Goal: Information Seeking & Learning: Learn about a topic

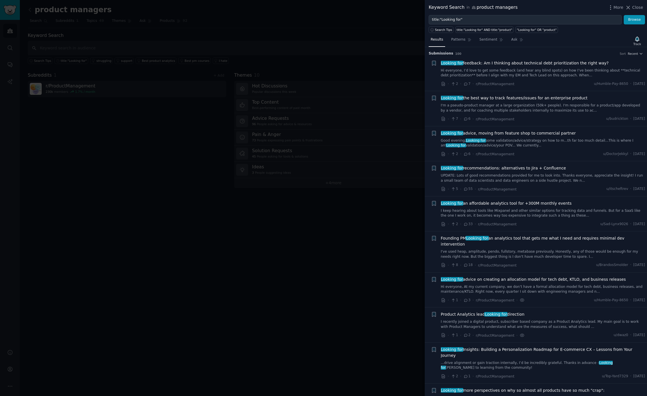
click at [302, 212] on div at bounding box center [323, 198] width 647 height 396
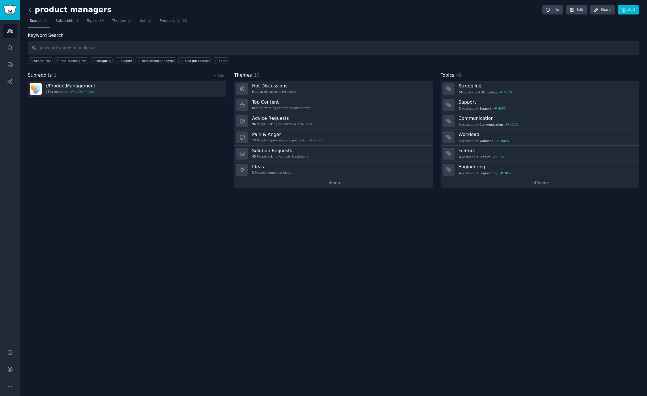
click at [31, 9] on icon at bounding box center [30, 10] width 6 height 6
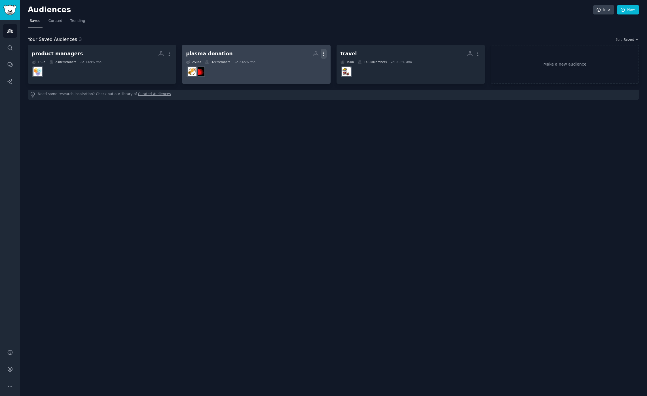
click at [324, 54] on icon "button" at bounding box center [323, 54] width 1 height 4
click at [306, 69] on div "Delete" at bounding box center [304, 66] width 27 height 12
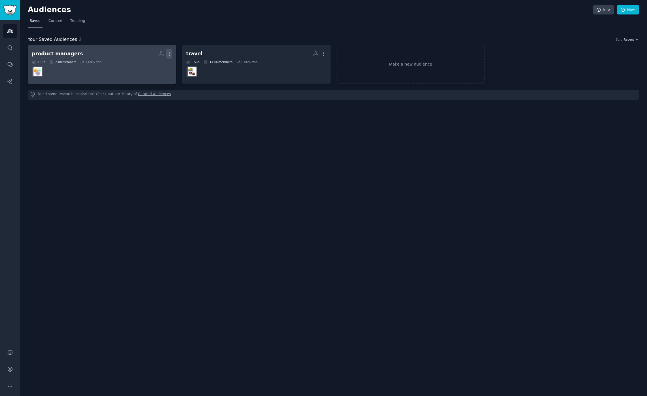
click at [170, 53] on icon "button" at bounding box center [169, 54] width 6 height 6
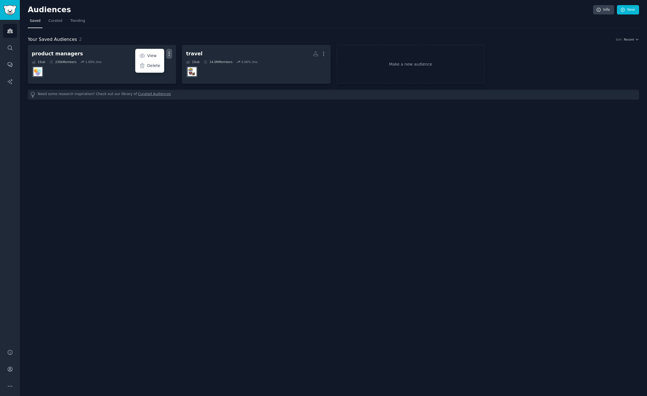
click at [237, 138] on div "Audiences Info New Saved Curated Trending Your Saved Audiences 2 Sort Recent pr…" at bounding box center [334, 198] width 628 height 396
click at [393, 64] on link "Make a new audience" at bounding box center [411, 64] width 148 height 39
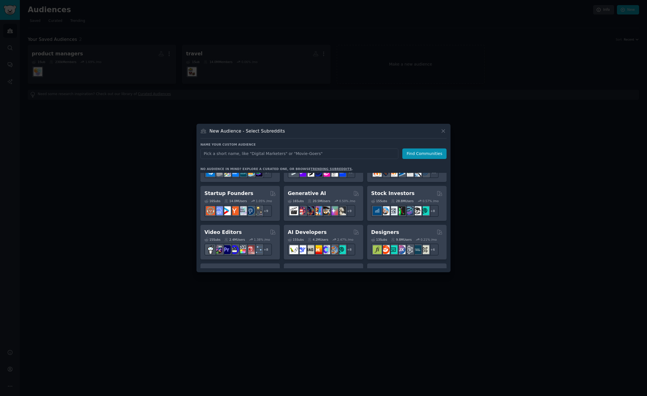
scroll to position [64, 0]
click at [248, 193] on div "Startup Founders" at bounding box center [240, 193] width 71 height 7
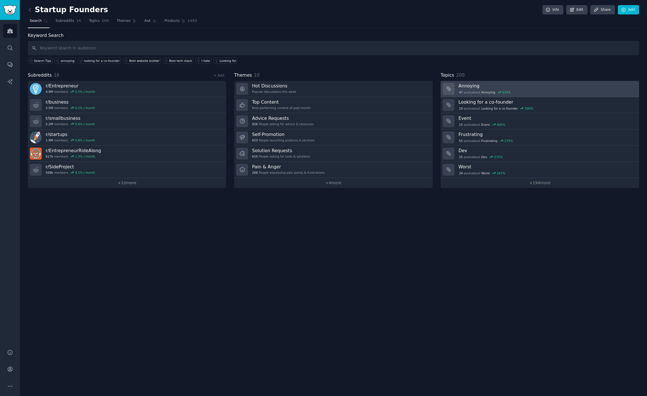
click at [514, 90] on div "47 post s about Annoying 633 %" at bounding box center [547, 92] width 177 height 5
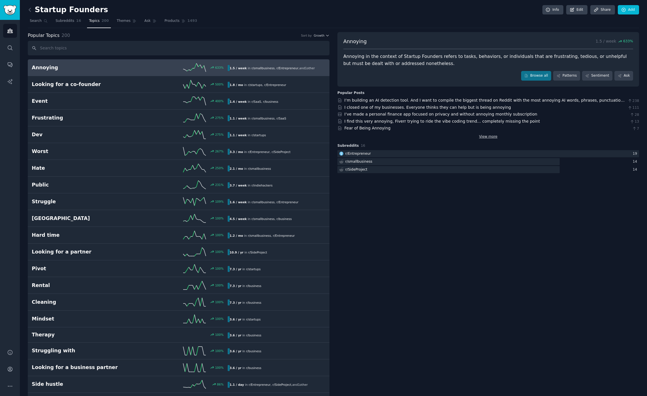
click at [489, 136] on link "View more" at bounding box center [488, 136] width 18 height 5
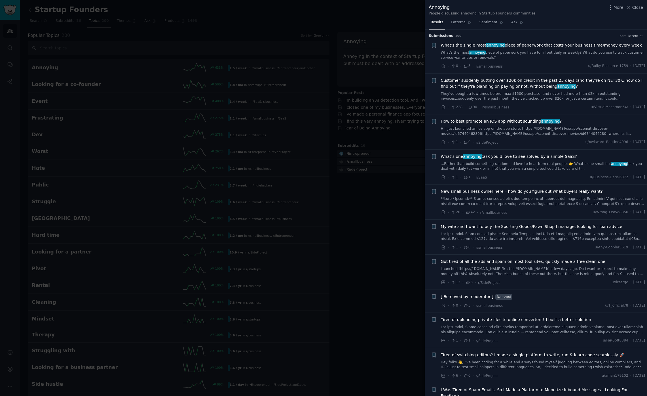
click at [509, 66] on div "· 0 · 3 · r/smallbusiness u/Bulky-Resource-1759 · Sun 10/12/2025" at bounding box center [543, 66] width 205 height 6
click at [470, 65] on span "3" at bounding box center [467, 66] width 7 height 5
click at [532, 44] on span "What's the single most annoying piece of paperwork that costs your business tim…" at bounding box center [541, 45] width 201 height 6
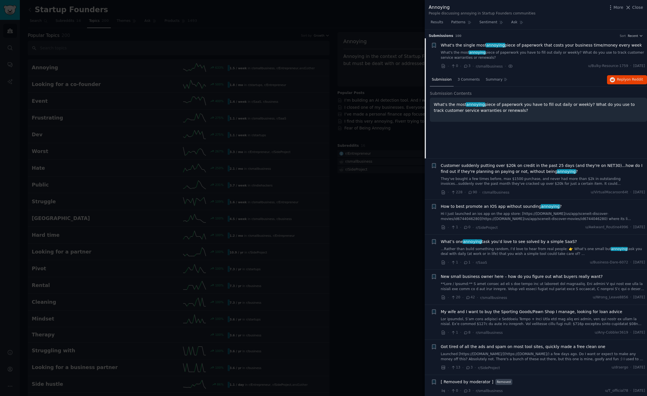
scroll to position [9, 0]
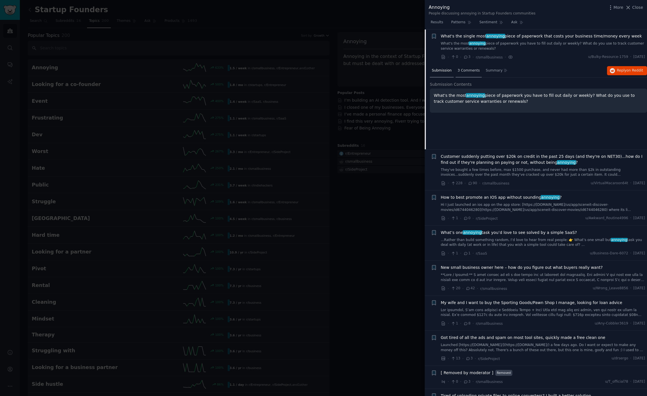
click at [468, 72] on span "3 Comments" at bounding box center [469, 70] width 22 height 5
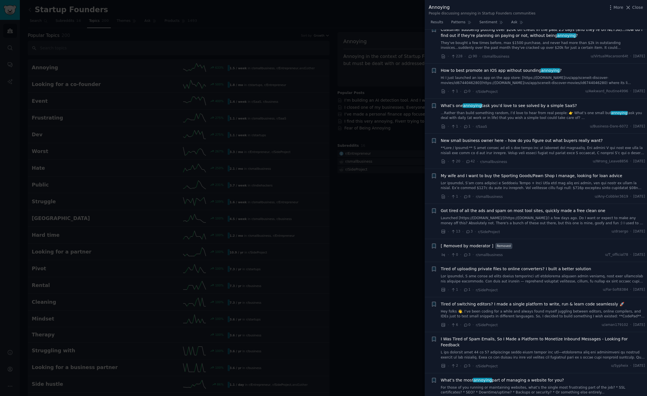
scroll to position [137, 0]
click at [525, 125] on div "· 1 · 1 · r/SaaS u/Business-Dare-6072 · Sun 10/5/2025" at bounding box center [543, 125] width 205 height 6
click at [492, 105] on span "What’s one annoying task you’d love to see solved by a simple SaaS?" at bounding box center [509, 105] width 136 height 6
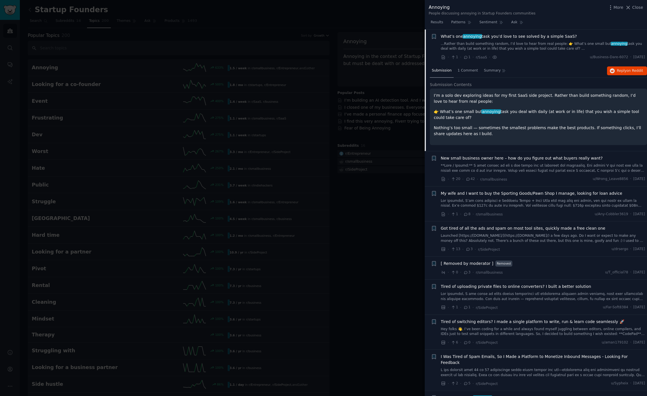
scroll to position [121, 0]
click at [466, 70] on span "1 Comment" at bounding box center [468, 69] width 20 height 5
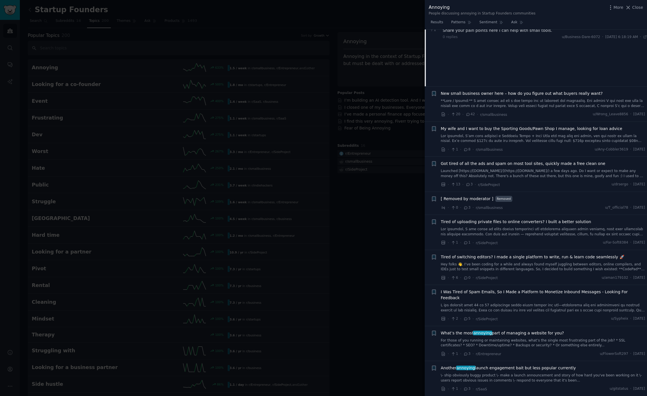
scroll to position [188, 0]
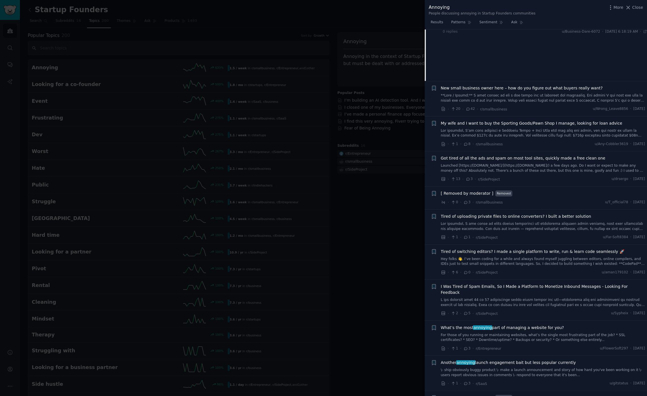
click at [467, 93] on link at bounding box center [543, 98] width 205 height 10
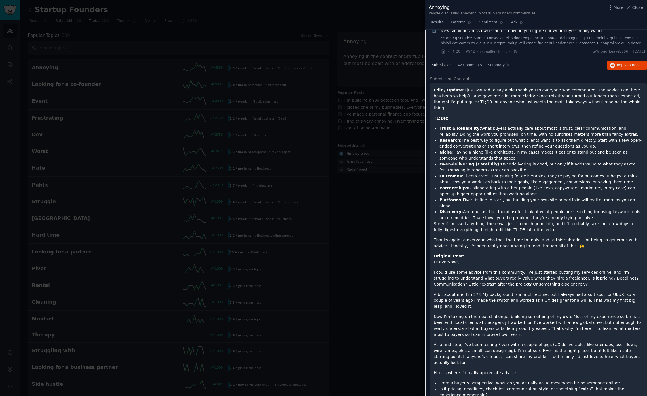
scroll to position [140, 0]
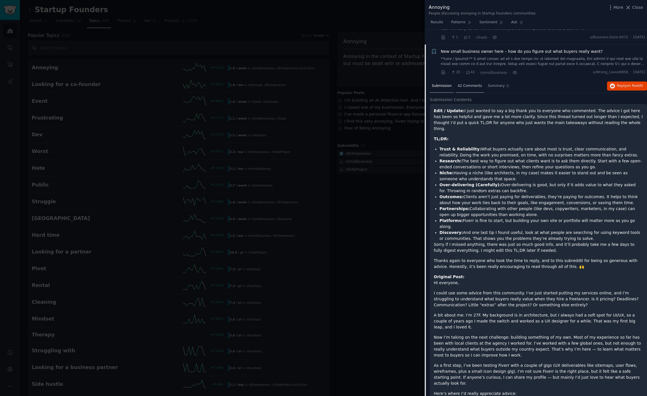
click at [468, 86] on span "42 Comments" at bounding box center [470, 85] width 24 height 5
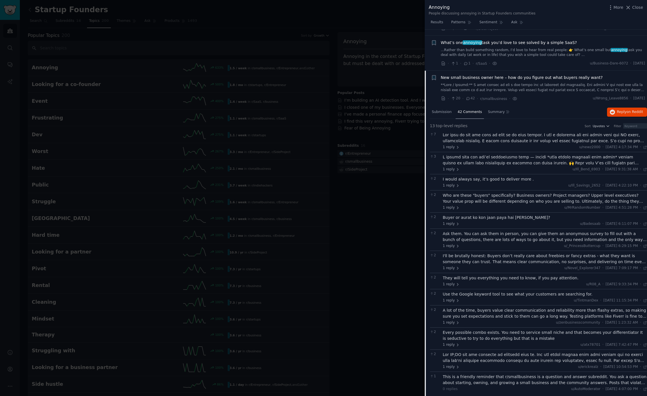
scroll to position [55, 0]
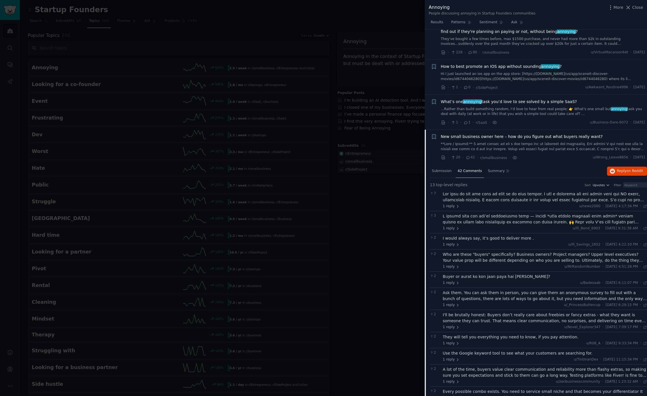
click at [489, 134] on span "New small business owner here – how do you figure out what buyers really want?" at bounding box center [522, 137] width 162 height 6
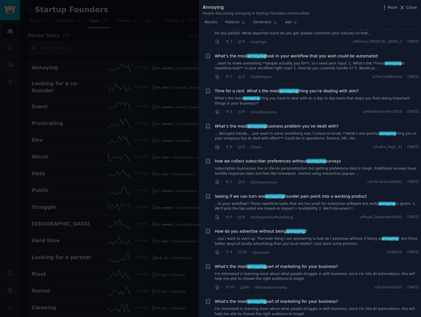
scroll to position [580, 0]
click at [245, 123] on span "What’s the most annoying business problem you’ve dealt with?" at bounding box center [277, 126] width 124 height 6
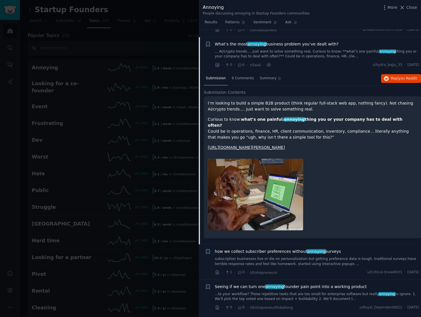
scroll to position [662, 0]
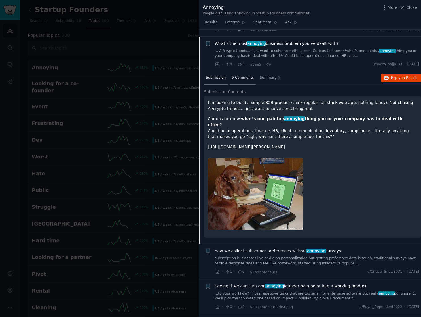
click at [238, 75] on span "6 Comments" at bounding box center [243, 77] width 22 height 5
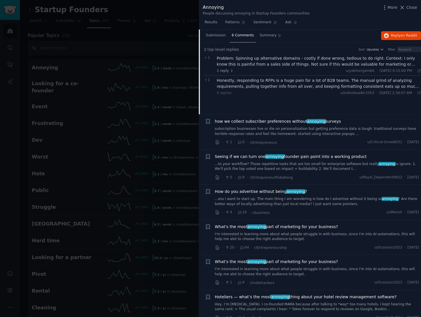
scroll to position [705, 0]
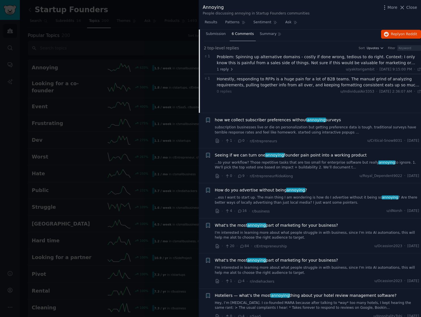
click at [247, 160] on link "...to your workflow? Those repetitive tasks that are too small for enterprise s…" at bounding box center [317, 165] width 205 height 10
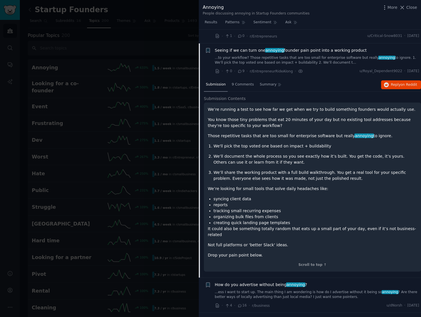
scroll to position [732, 0]
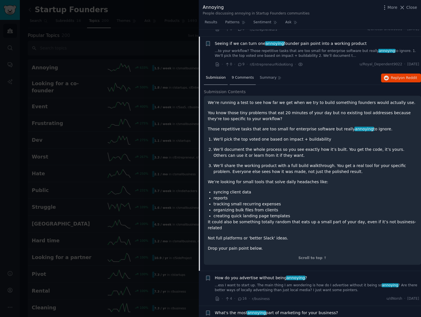
click at [241, 75] on span "9 Comments" at bounding box center [243, 77] width 22 height 5
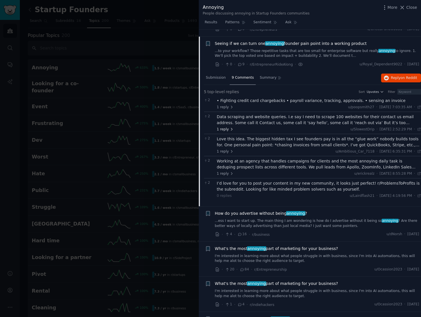
click at [227, 127] on span "1 reply" at bounding box center [225, 129] width 17 height 5
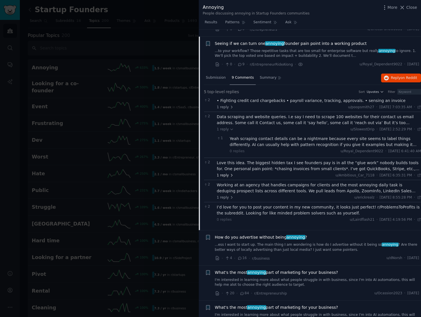
click at [228, 173] on span "1 reply" at bounding box center [225, 175] width 17 height 5
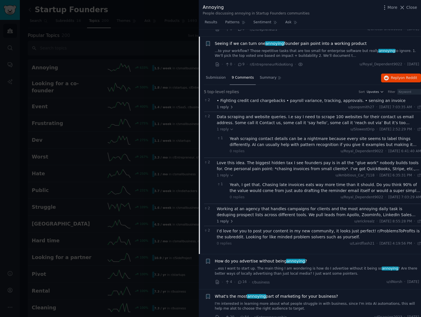
click at [398, 160] on div "Love this idea. The biggest hidden tax I see founders pay is in all the “glue w…" at bounding box center [319, 166] width 205 height 12
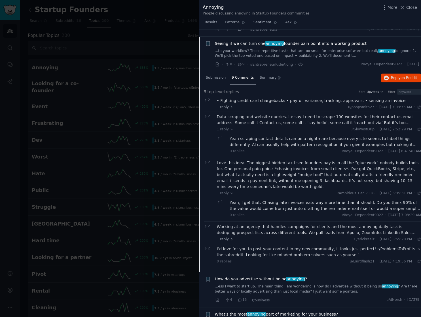
click at [242, 237] on div "1 reply u/erickrealz · Thu 8/28/2025, 8:55:28 PM Thu 8/28/2025 ·" at bounding box center [319, 239] width 205 height 5
click at [241, 224] on div "Working at an agency that handles campaigns for clients and the most annoying d…" at bounding box center [319, 230] width 205 height 12
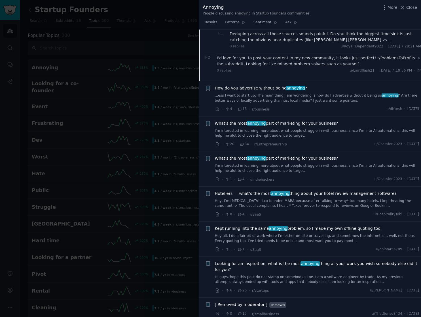
scroll to position [995, 0]
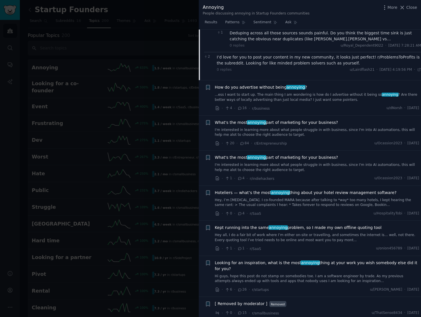
click at [284, 140] on span "r/Entrepreneurship" at bounding box center [270, 143] width 33 height 6
click at [273, 127] on link "I'm interested in learning more about what people struggle in with business, si…" at bounding box center [317, 132] width 205 height 10
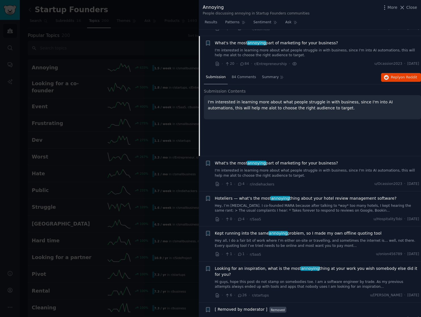
scroll to position [801, 0]
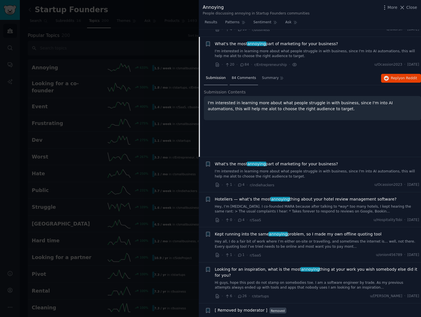
click at [245, 75] on span "84 Comments" at bounding box center [244, 77] width 24 height 5
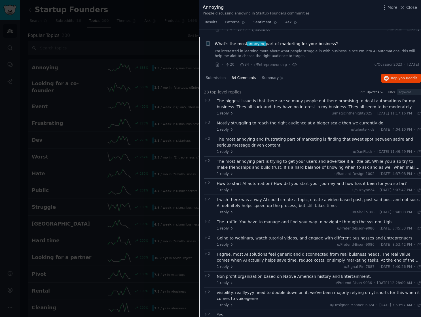
click at [279, 99] on div "The biggest issue is that there are so many people out there promising to do AI…" at bounding box center [319, 104] width 205 height 12
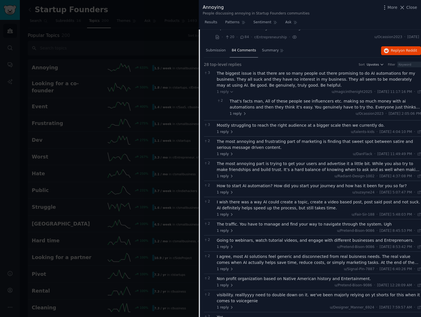
scroll to position [830, 0]
click at [243, 121] on div "Mostly struggling to reach the right audience at a bigger scale then we current…" at bounding box center [319, 124] width 205 height 6
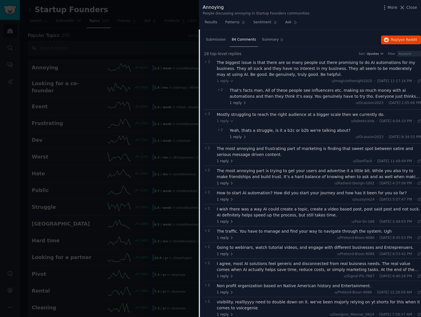
scroll to position [840, 0]
click at [261, 146] on div "The most annoying and frustrating part of marketing is finding that sweet spot …" at bounding box center [319, 152] width 205 height 12
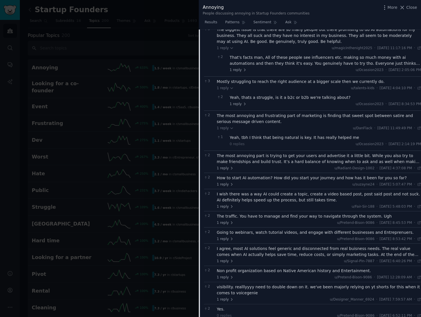
scroll to position [872, 0]
click at [256, 153] on div "The most annoying part is trying to get your users and advertise it a little bi…" at bounding box center [319, 159] width 205 height 12
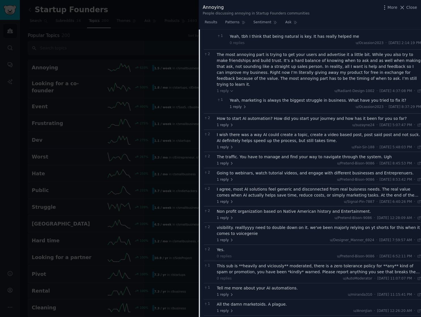
scroll to position [974, 0]
click at [275, 132] on div "I wish there was a way AI could create a topic, create a video based post, post…" at bounding box center [319, 138] width 205 height 12
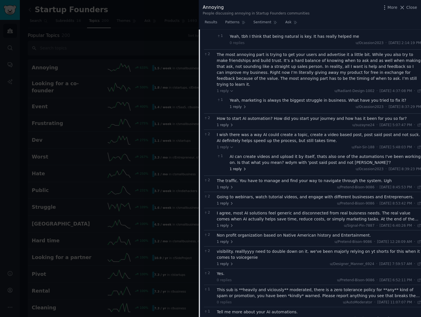
click at [238, 167] on span "1 reply" at bounding box center [238, 169] width 17 height 5
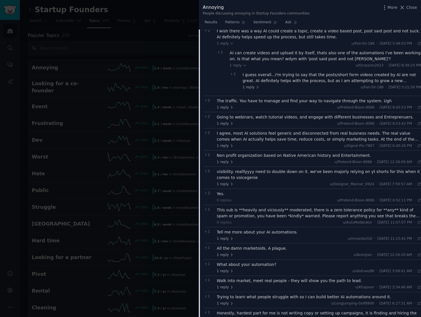
scroll to position [1078, 0]
click at [274, 152] on div "Non profit organization based on Native American history and Entertainment." at bounding box center [319, 155] width 205 height 6
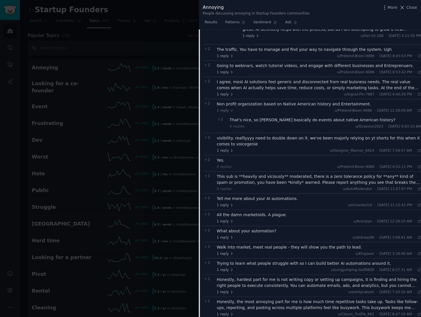
scroll to position [1133, 0]
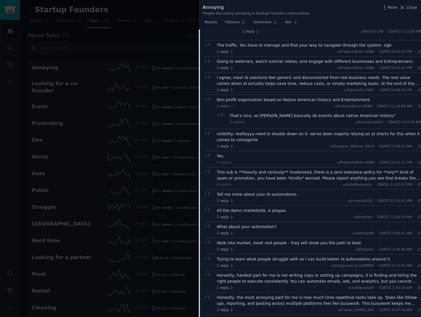
click at [309, 169] on div "This sub is **heavily and viciously** moderated, there is a zero tolerance poli…" at bounding box center [319, 175] width 205 height 12
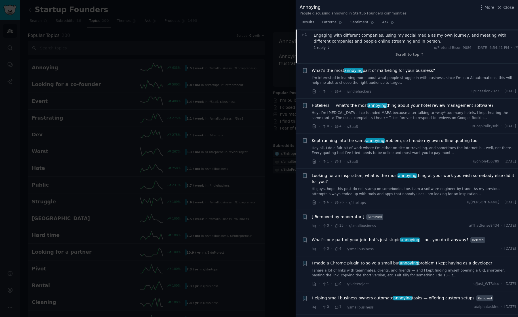
scroll to position [1554, 0]
click at [374, 145] on link "Hey all, I do a fair bit of work where I’m either on-site or travelling, and so…" at bounding box center [414, 150] width 205 height 10
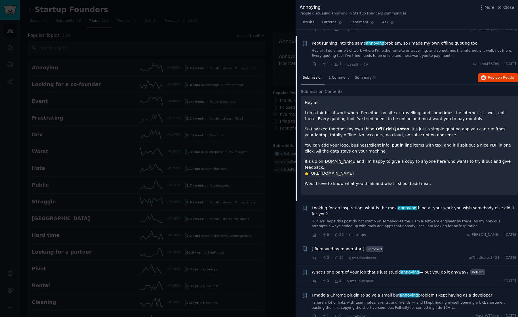
scroll to position [906, 0]
click at [335, 76] on span "1 Comment" at bounding box center [339, 78] width 20 height 5
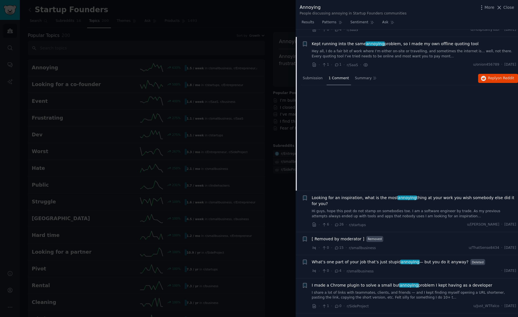
click at [348, 200] on div "Looking for an inspiration, what is the most annoying thing at your work you wi…" at bounding box center [414, 207] width 205 height 24
click at [347, 209] on link "Hi guys, hope this post do not stamp on somebodies toe. I am a software enginee…" at bounding box center [414, 214] width 205 height 10
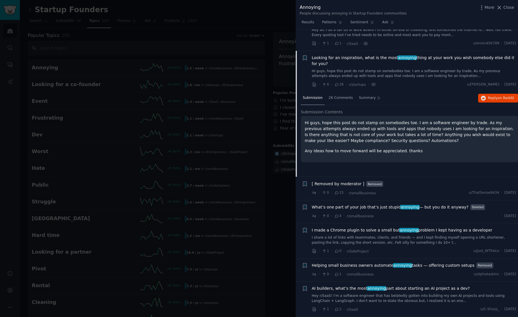
scroll to position [941, 0]
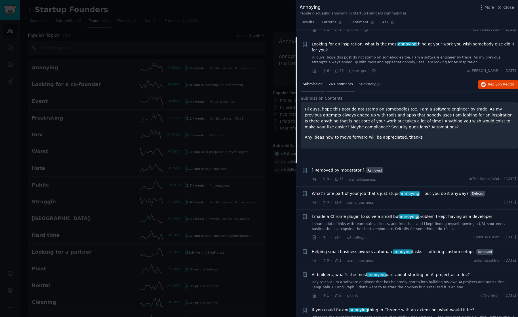
click at [333, 82] on span "26 Comments" at bounding box center [341, 84] width 24 height 5
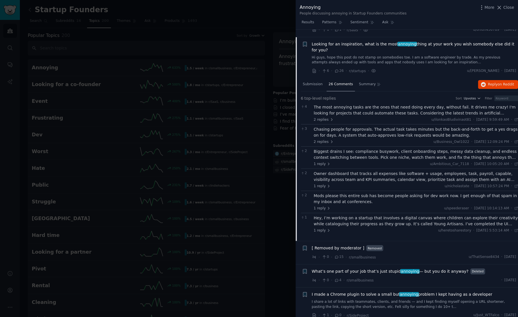
click at [395, 104] on div "The most annoying tasks are the ones that need doing every day, without fail. I…" at bounding box center [416, 110] width 205 height 12
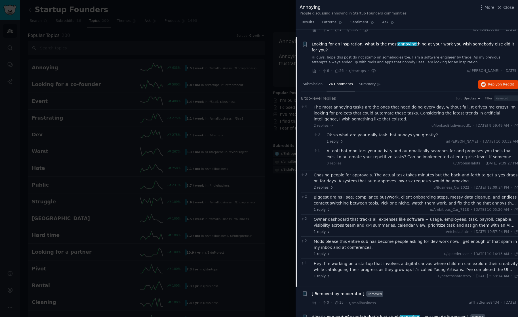
click at [384, 148] on div "A tool that monitors your activity and automatically searches for and proposes …" at bounding box center [422, 154] width 191 height 12
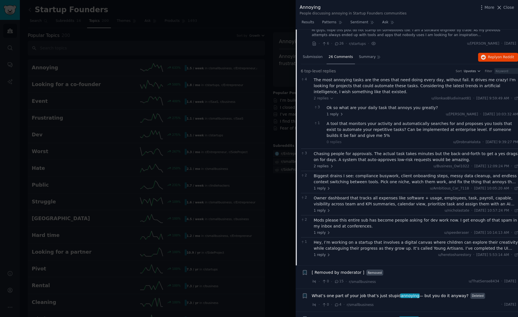
scroll to position [969, 0]
click at [380, 150] on div "Chasing people for approvals. The actual task takes minutes but the back-and-fo…" at bounding box center [416, 156] width 205 height 12
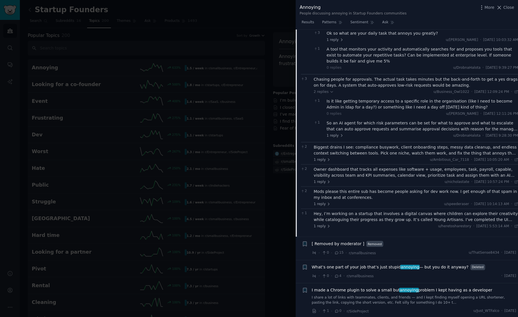
scroll to position [1043, 0]
click at [369, 144] on div "Biggest drains I see: compliance busywork, client onboarding steps, messy data …" at bounding box center [416, 150] width 205 height 12
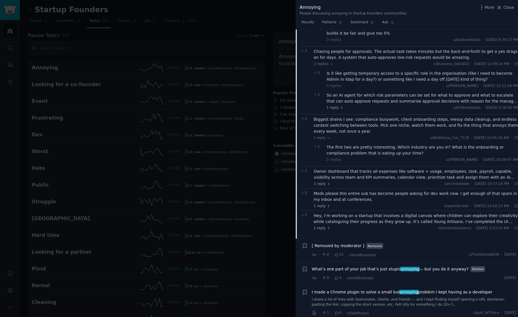
scroll to position [1071, 0]
click at [370, 168] on div "Owner dashboard that tracks all expenses like software + usage, employees, task…" at bounding box center [416, 174] width 205 height 12
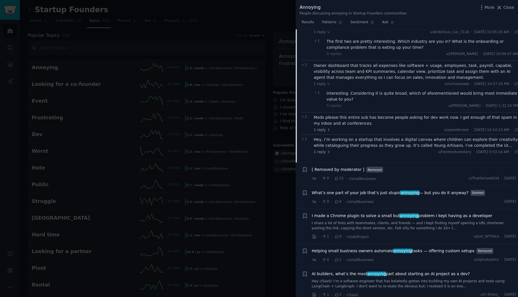
scroll to position [1188, 0]
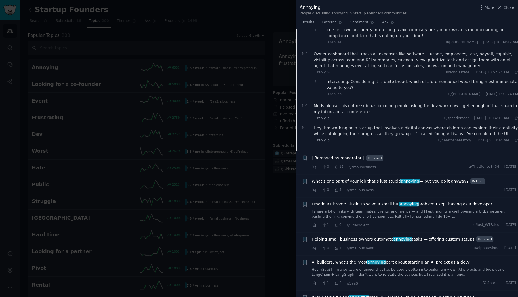
click at [389, 178] on span "What’s one part of your job that’s just stupid annoying — but you do it anyway?" at bounding box center [390, 181] width 157 height 6
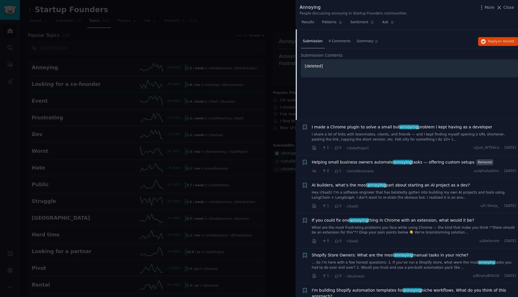
scroll to position [1005, 0]
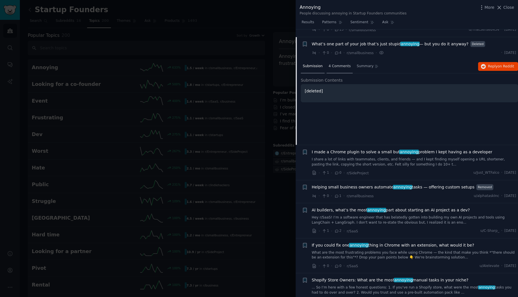
click at [339, 64] on span "4 Comments" at bounding box center [340, 66] width 22 height 5
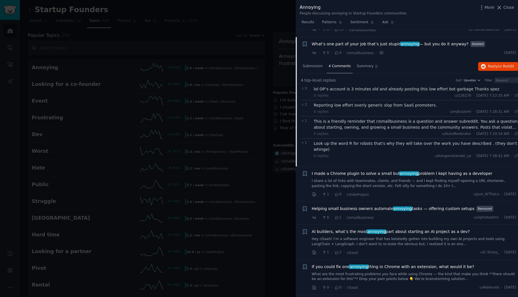
click at [200, 108] on div at bounding box center [259, 148] width 518 height 297
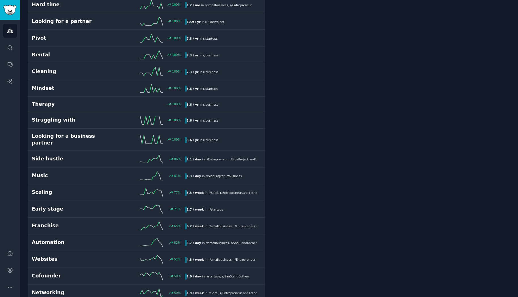
scroll to position [231, 0]
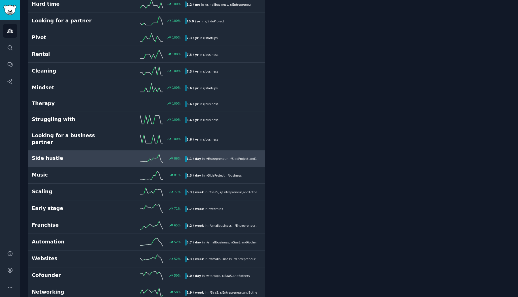
click at [108, 154] on div "86 %" at bounding box center [146, 158] width 76 height 9
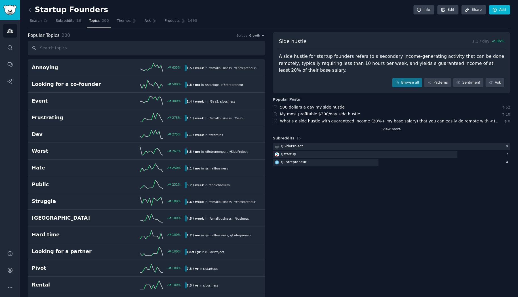
click at [395, 129] on link "View more" at bounding box center [391, 129] width 18 height 5
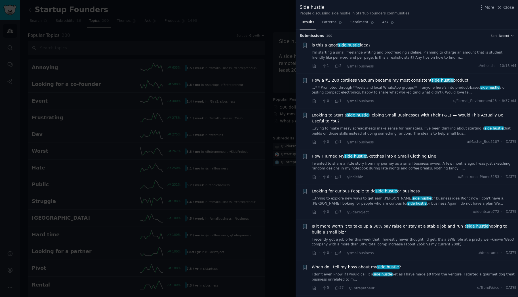
click at [390, 53] on link "I’m starting a small freelance writing and proofreading sideline. Planning to c…" at bounding box center [414, 55] width 205 height 10
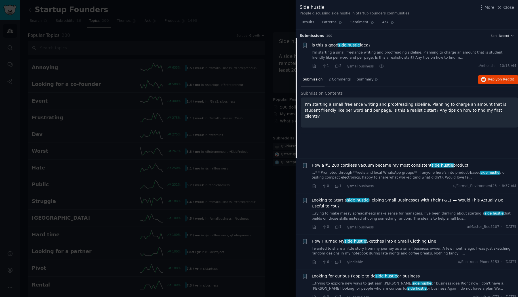
scroll to position [9, 0]
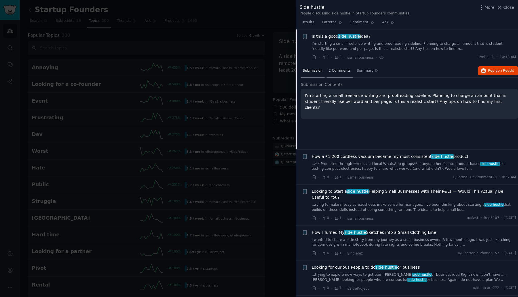
click at [339, 71] on span "2 Comments" at bounding box center [340, 70] width 22 height 5
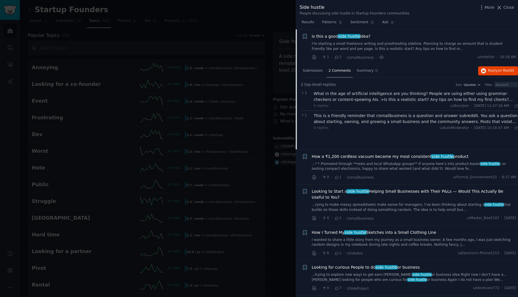
click at [439, 99] on div "What in the age of artificial intelligence are you thinking? People are using e…" at bounding box center [416, 97] width 205 height 12
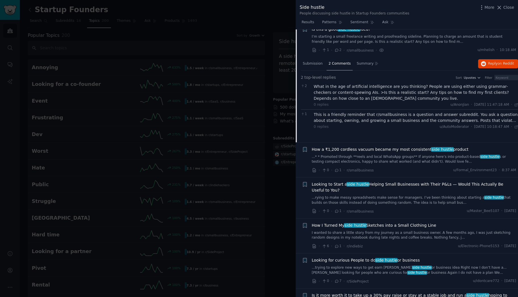
scroll to position [16, 0]
click at [431, 115] on div "This is a friendly reminder that r/smallbusiness is a question and answer subre…" at bounding box center [416, 117] width 205 height 12
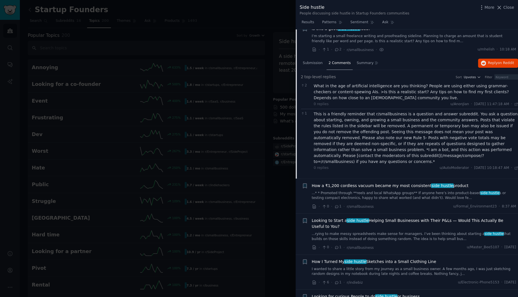
scroll to position [0, 0]
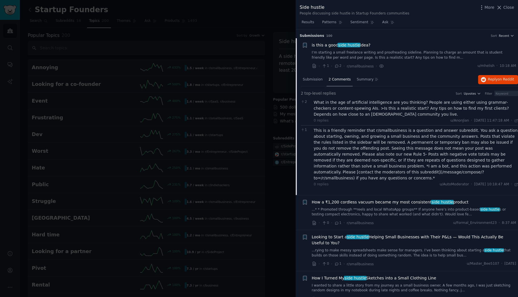
click at [378, 52] on link "I’m starting a small freelance writing and proofreading sideline. Planning to c…" at bounding box center [414, 55] width 205 height 10
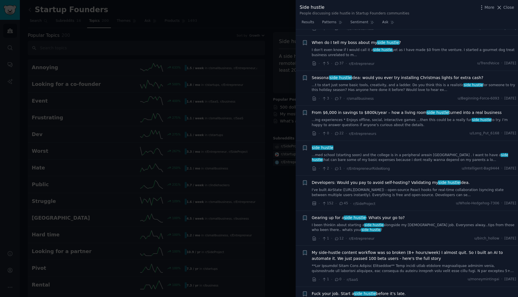
scroll to position [226, 0]
click at [390, 118] on link "...ing experiences * Enjoys offline, social, interactive games …then this could…" at bounding box center [414, 122] width 205 height 10
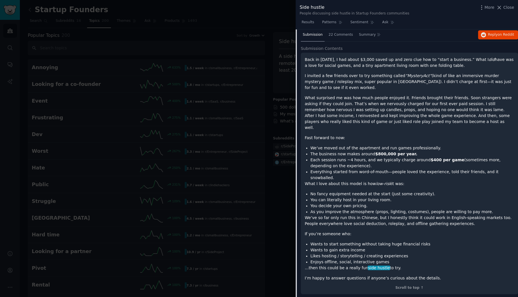
scroll to position [338, 0]
